Goal: Find specific page/section: Find specific page/section

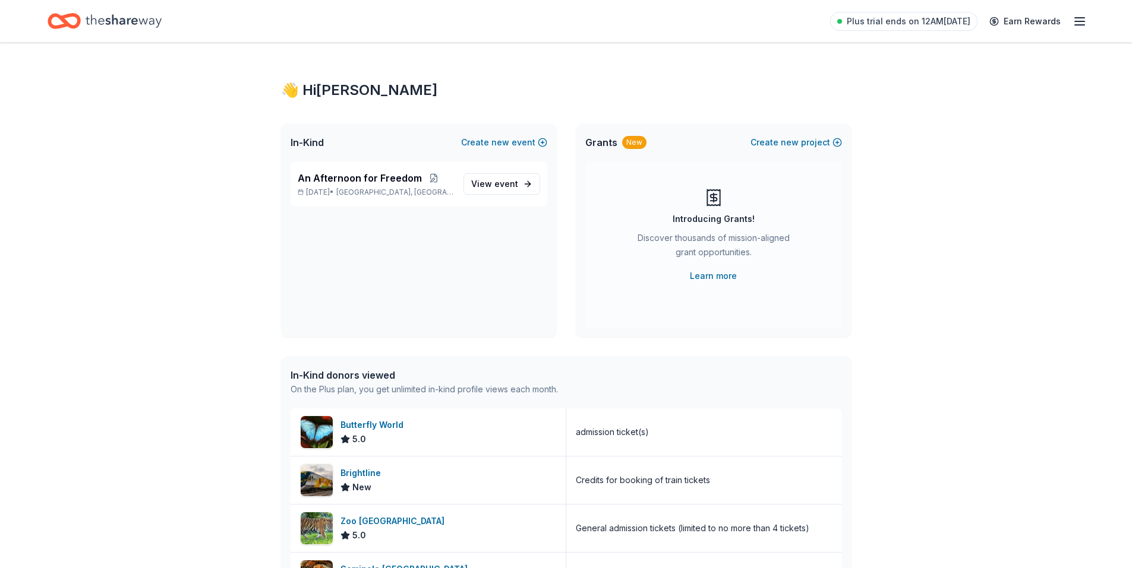
click at [1075, 18] on line "button" at bounding box center [1080, 18] width 10 height 0
click at [949, 89] on link "Account" at bounding box center [936, 92] width 37 height 12
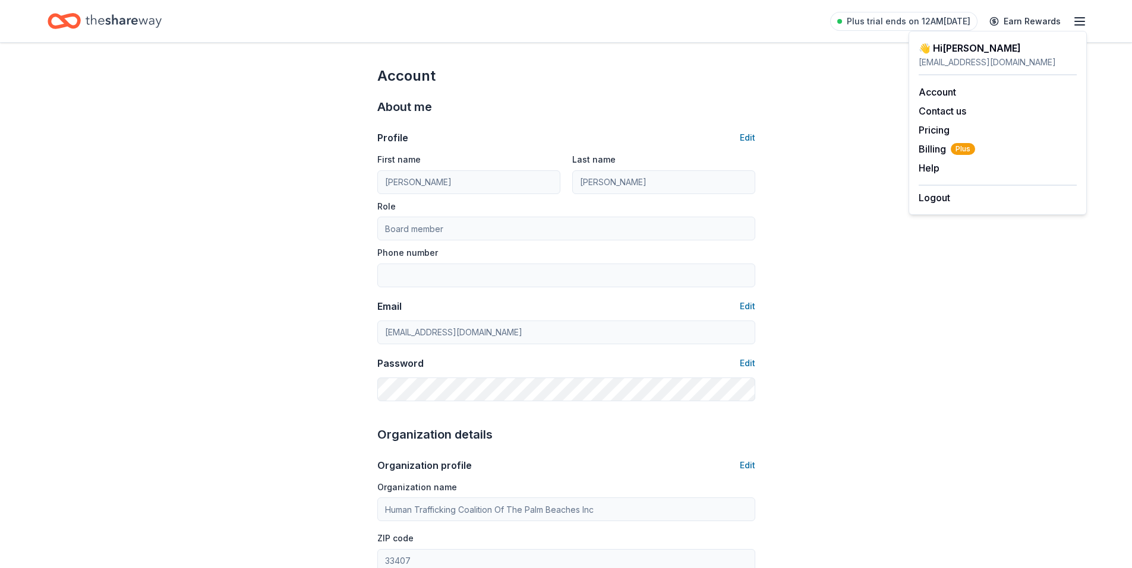
click at [946, 49] on div "👋 Hi [PERSON_NAME]" at bounding box center [997, 48] width 158 height 14
click at [1079, 19] on icon "button" at bounding box center [1079, 21] width 14 height 14
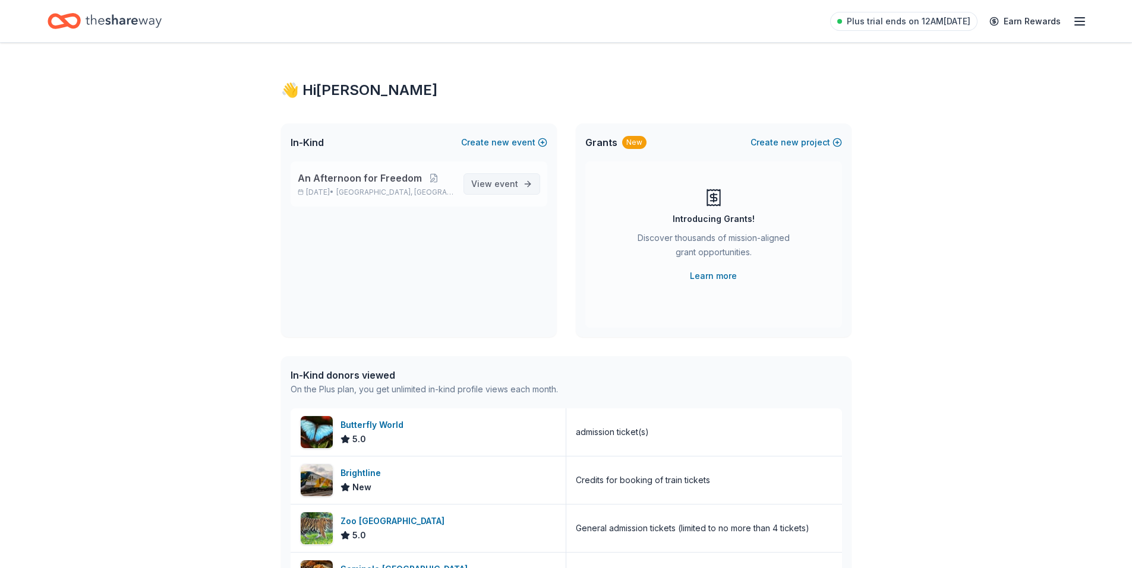
click at [510, 184] on span "event" at bounding box center [506, 184] width 24 height 10
